Goal: Transaction & Acquisition: Purchase product/service

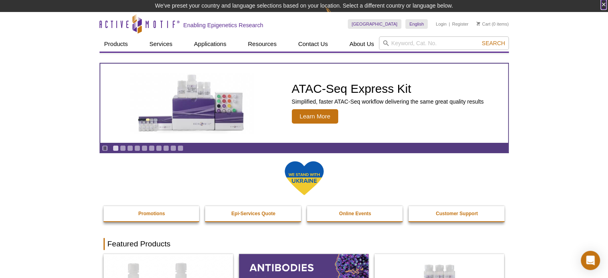
click at [601, 5] on button "×" at bounding box center [603, 4] width 5 height 9
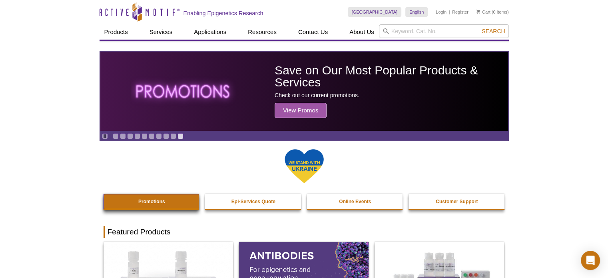
click at [148, 200] on strong "Promotions" at bounding box center [151, 202] width 27 height 6
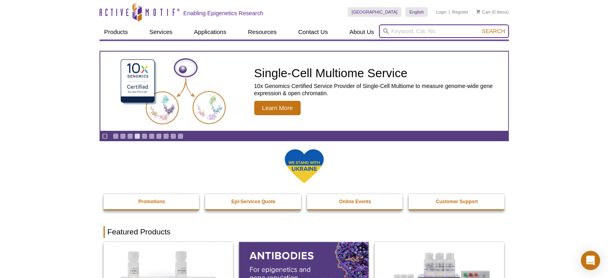
click at [439, 32] on input "search" at bounding box center [444, 31] width 130 height 14
paste input "31493"
type input "31493"
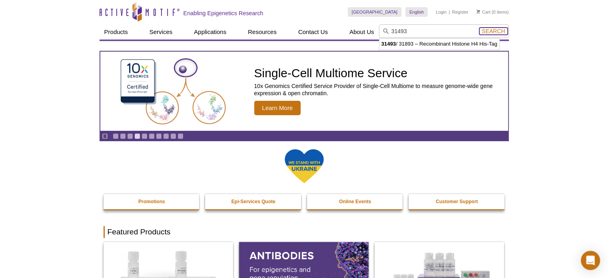
click at [490, 28] on span "Search" at bounding box center [493, 31] width 23 height 6
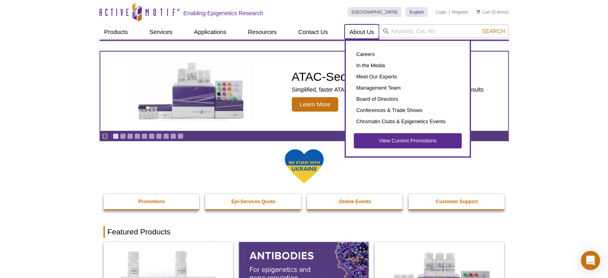
click at [363, 30] on link "About Us" at bounding box center [362, 31] width 34 height 15
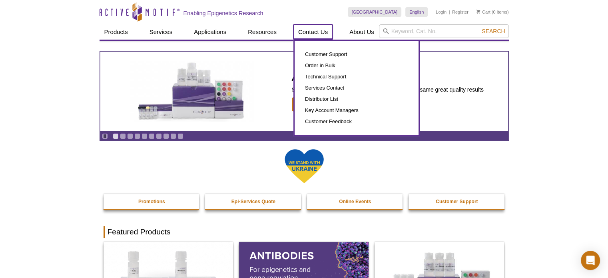
click at [324, 30] on link "Contact Us" at bounding box center [312, 31] width 39 height 15
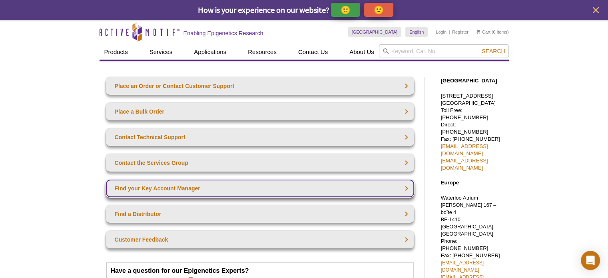
click at [164, 182] on link "Find your Key Account Manager" at bounding box center [260, 189] width 308 height 18
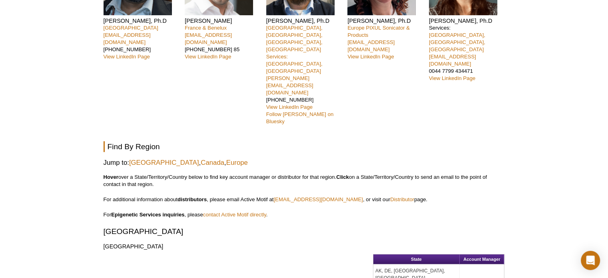
scroll to position [160, 0]
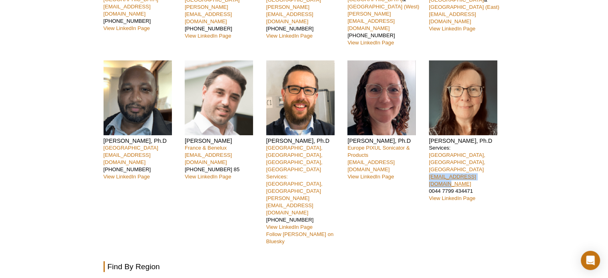
copy link "[EMAIL_ADDRESS][DOMAIN_NAME]"
drag, startPoint x: 491, startPoint y: 140, endPoint x: 430, endPoint y: 144, distance: 60.9
click at [430, 144] on p "Services: [GEOGRAPHIC_DATA], [GEOGRAPHIC_DATA], [GEOGRAPHIC_DATA] [EMAIL_ADDRES…" at bounding box center [467, 173] width 76 height 58
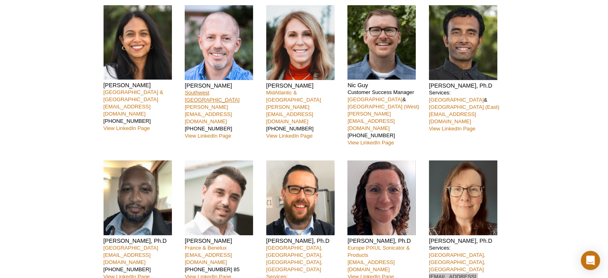
scroll to position [0, 0]
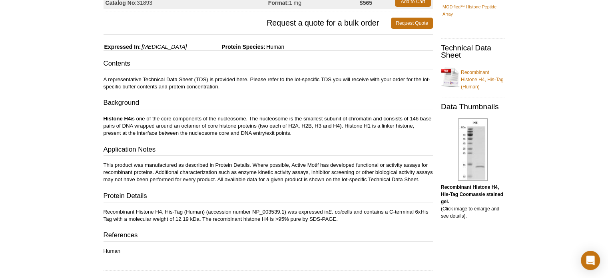
scroll to position [120, 0]
